Goal: Task Accomplishment & Management: Use online tool/utility

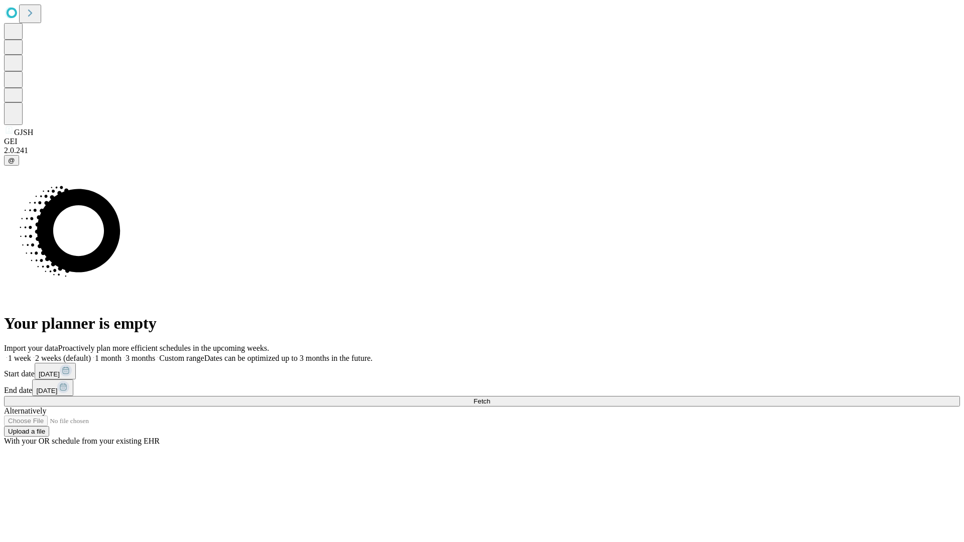
click at [490, 397] on span "Fetch" at bounding box center [481, 401] width 17 height 8
